Goal: Task Accomplishment & Management: Understand process/instructions

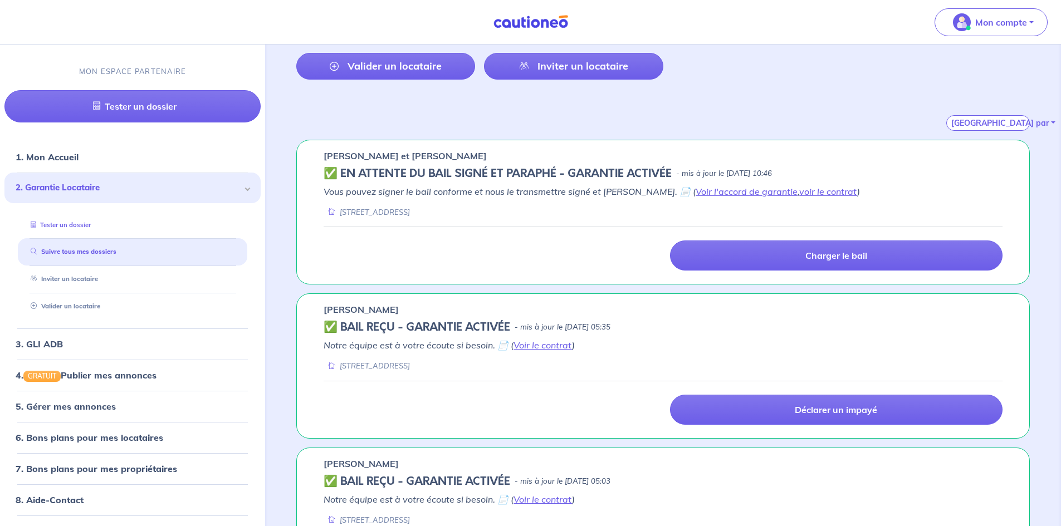
click at [91, 225] on link "Tester un dossier" at bounding box center [58, 224] width 65 height 8
click at [89, 249] on link "Suivre tous mes dossiers" at bounding box center [70, 252] width 89 height 8
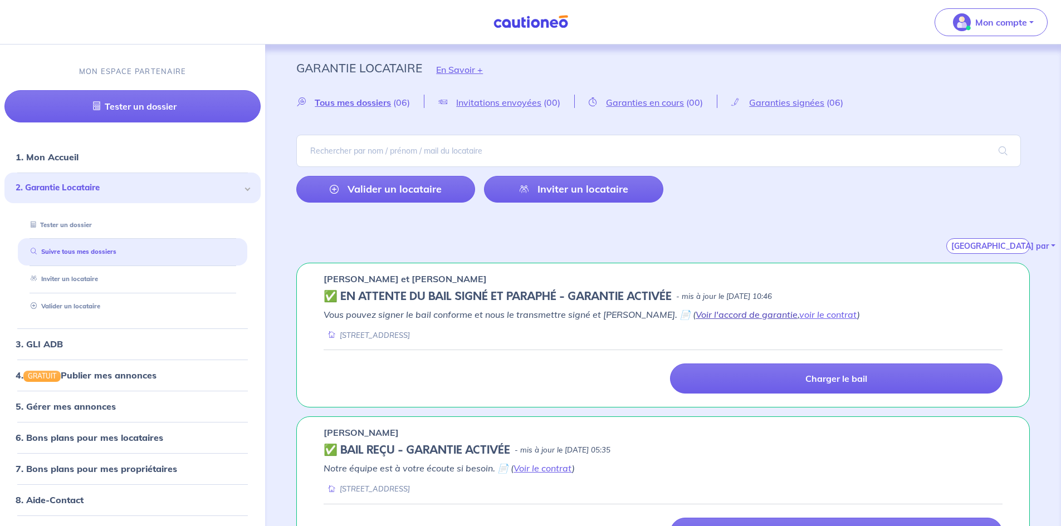
click at [718, 315] on link "Voir l'accord de garantie" at bounding box center [746, 314] width 102 height 11
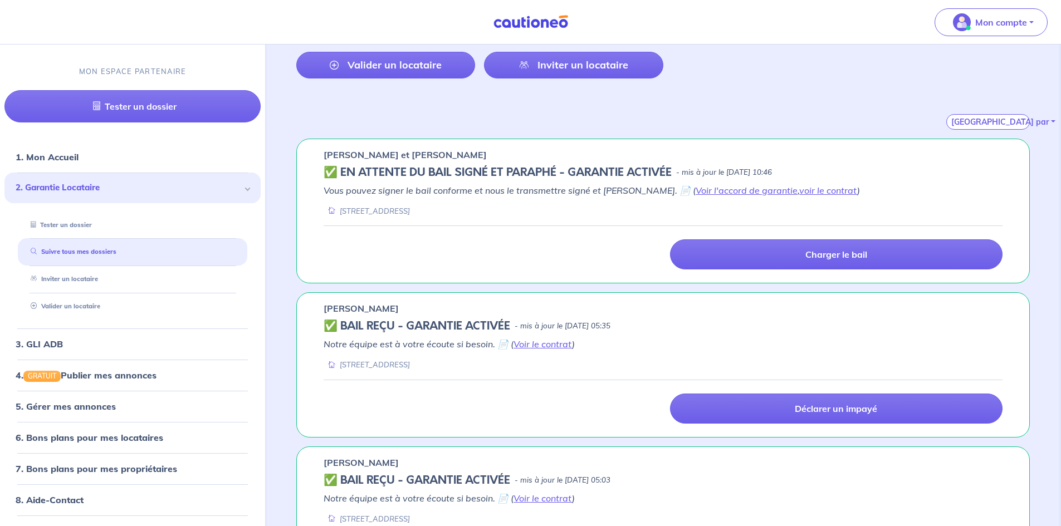
scroll to position [167, 0]
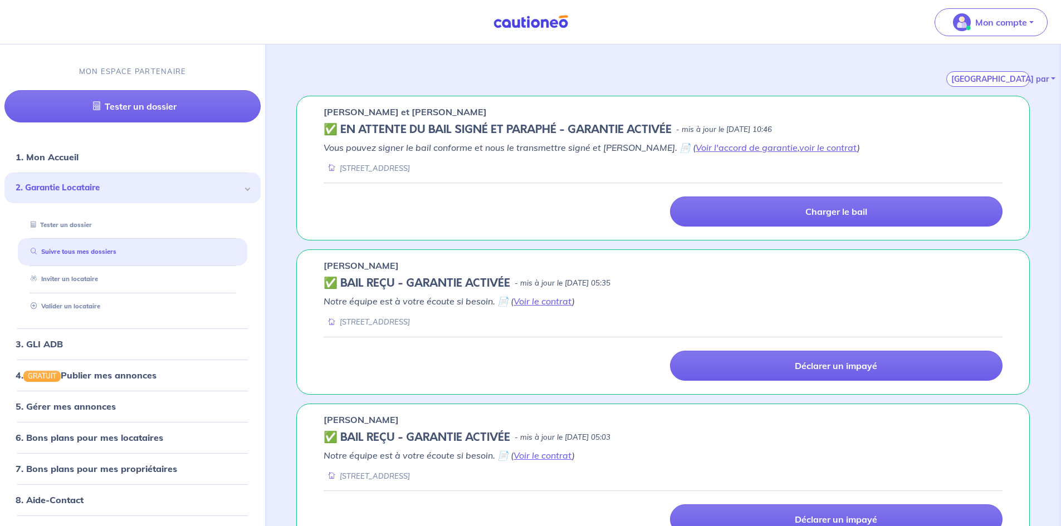
click at [566, 176] on div "Vous pouvez signer le bail conforme et nous le transmettre signé et [PERSON_NAM…" at bounding box center [662, 184] width 679 height 86
click at [543, 183] on div "Charger le bail" at bounding box center [662, 205] width 679 height 44
click at [799, 148] on link "voir le contrat" at bounding box center [828, 147] width 58 height 11
